Goal: Check status: Check status

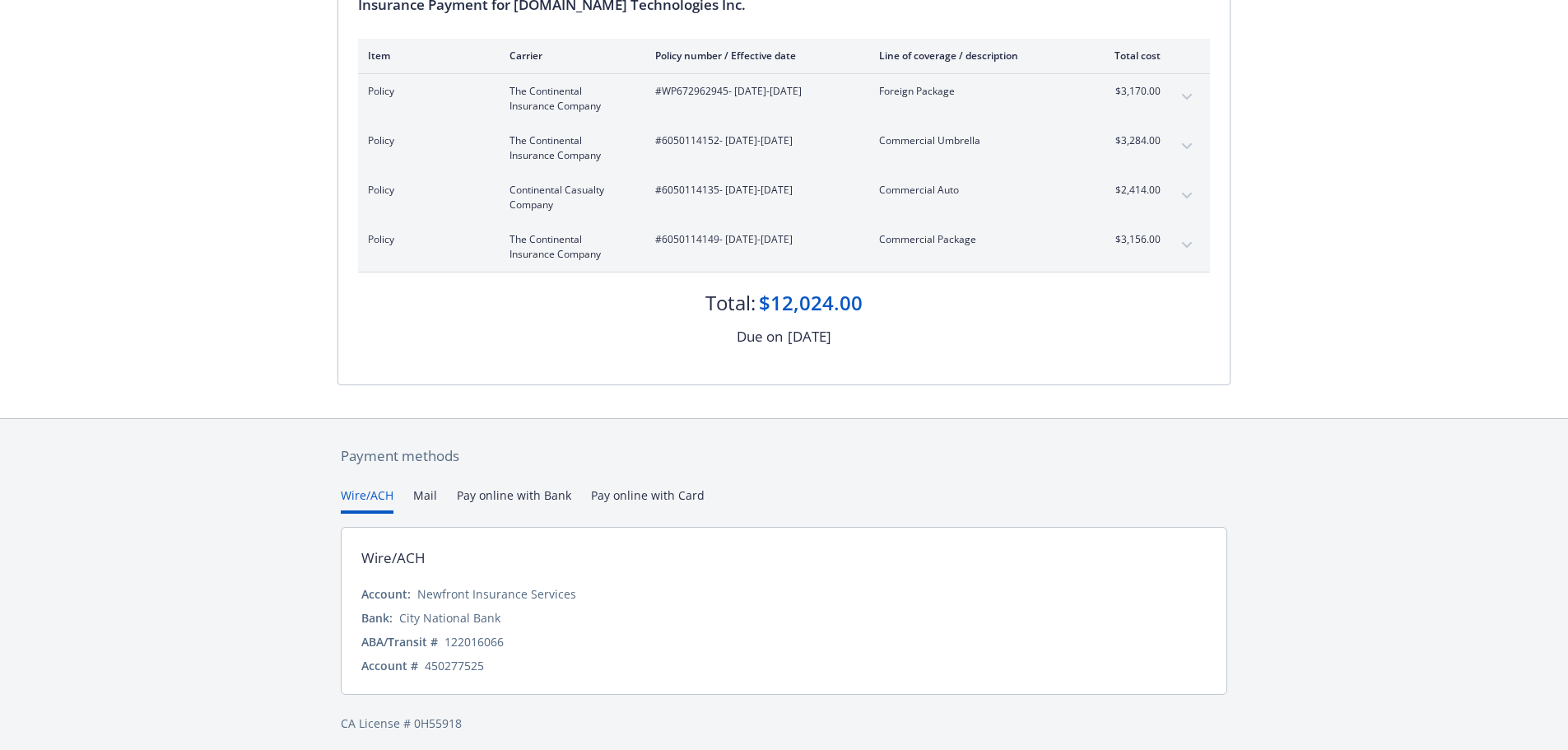
scroll to position [205, 0]
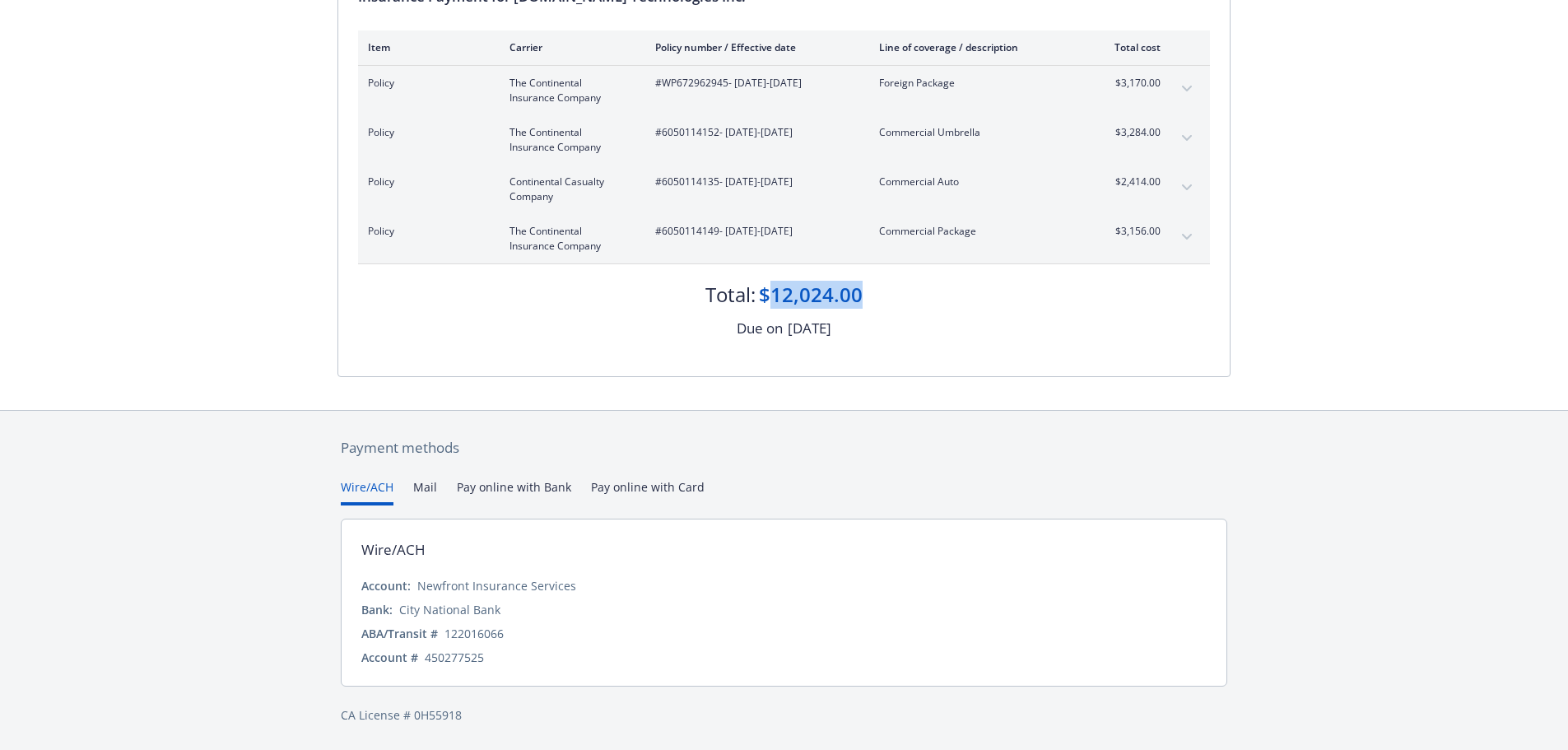
drag, startPoint x: 770, startPoint y: 290, endPoint x: 864, endPoint y: 297, distance: 94.3
click at [864, 297] on div "Total: $12,024.00" at bounding box center [784, 286] width 852 height 45
